Goal: Use online tool/utility: Utilize a website feature to perform a specific function

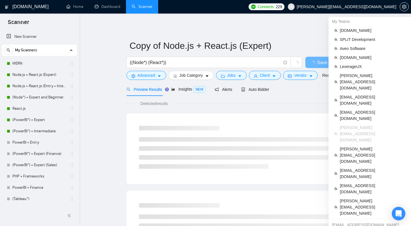
click at [358, 7] on span "[PERSON_NAME][EMAIL_ADDRESS][DOMAIN_NAME]" at bounding box center [346, 7] width 99 height 0
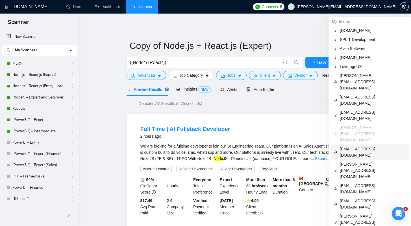
click at [359, 146] on span "[EMAIL_ADDRESS][DOMAIN_NAME]" at bounding box center [372, 152] width 65 height 12
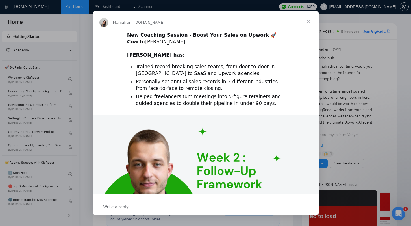
click at [308, 22] on span "Close" at bounding box center [308, 21] width 20 height 20
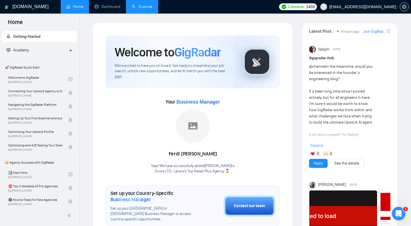
click at [138, 7] on link "Scanner" at bounding box center [142, 6] width 21 height 5
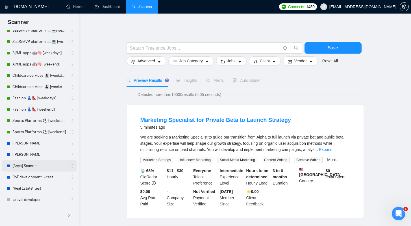
scroll to position [51, 0]
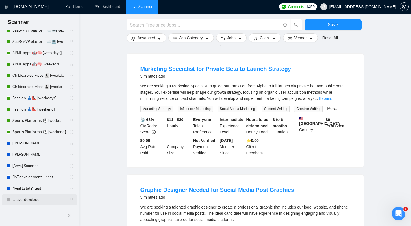
click at [31, 198] on link "laravel developer" at bounding box center [39, 199] width 54 height 11
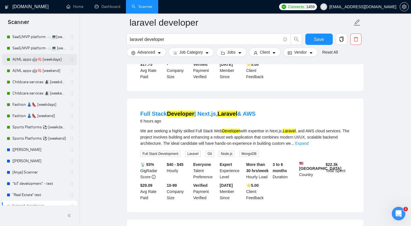
scroll to position [393, 0]
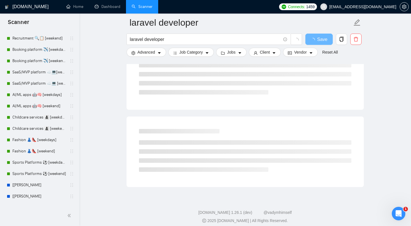
scroll to position [169, 0]
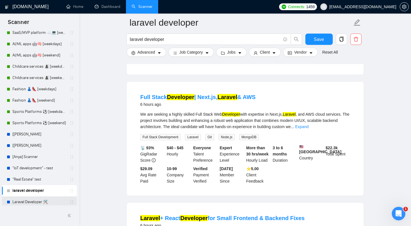
scroll to position [180, 0]
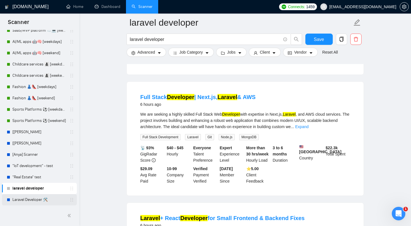
click at [39, 201] on link "Laravel Developer 🛠️" at bounding box center [39, 199] width 54 height 11
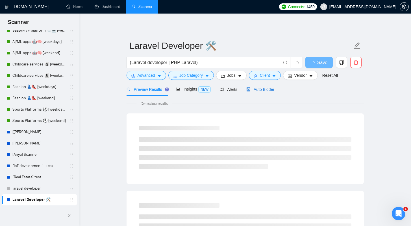
click at [265, 92] on div "Auto Bidder" at bounding box center [260, 89] width 28 height 6
